Goal: Communication & Community: Answer question/provide support

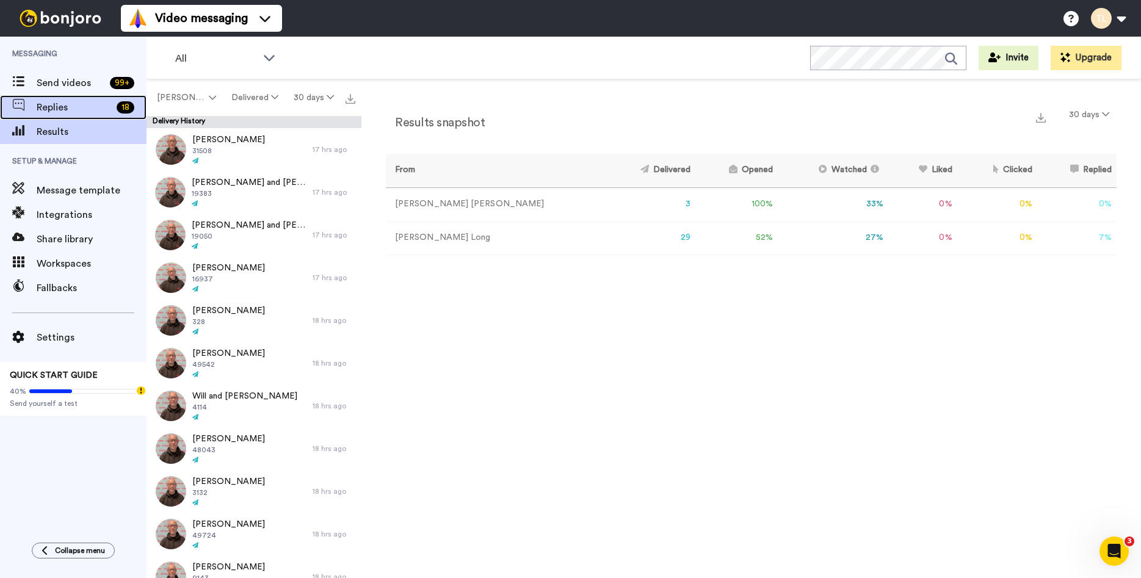
click at [49, 106] on span "Replies" at bounding box center [74, 107] width 75 height 15
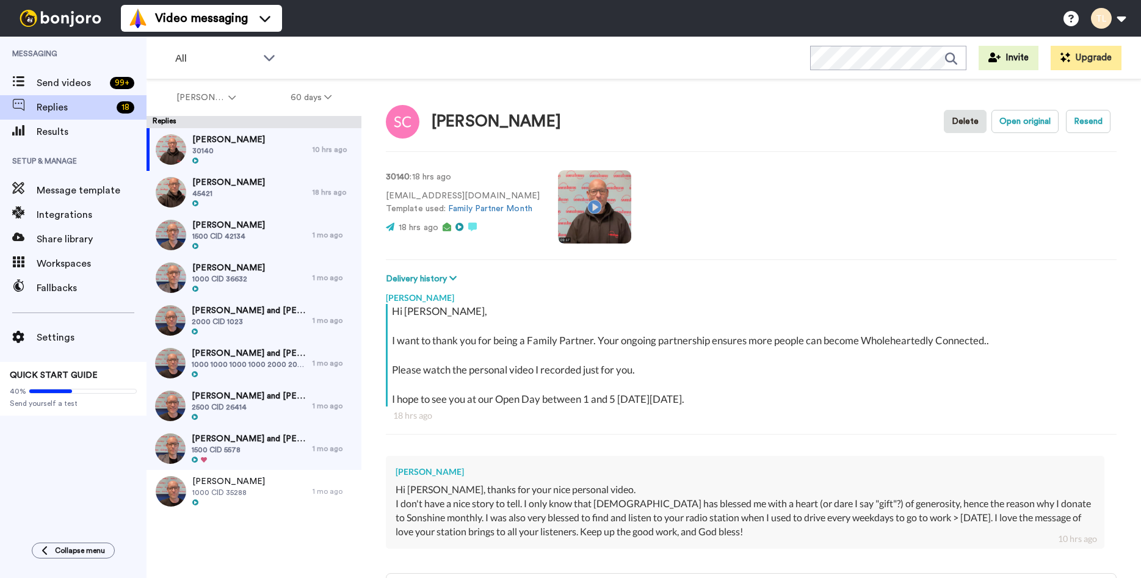
type textarea "x"
click at [60, 77] on span "Send videos" at bounding box center [71, 83] width 68 height 15
